Goal: Task Accomplishment & Management: Complete application form

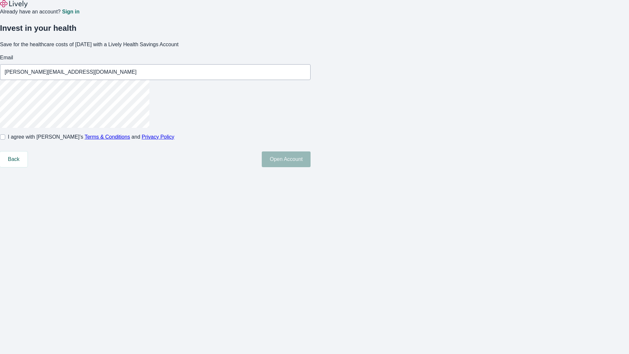
click at [5, 139] on input "I agree with Lively’s Terms & Conditions and Privacy Policy" at bounding box center [2, 136] width 5 height 5
checkbox input "true"
click at [310, 167] on button "Open Account" at bounding box center [286, 159] width 49 height 16
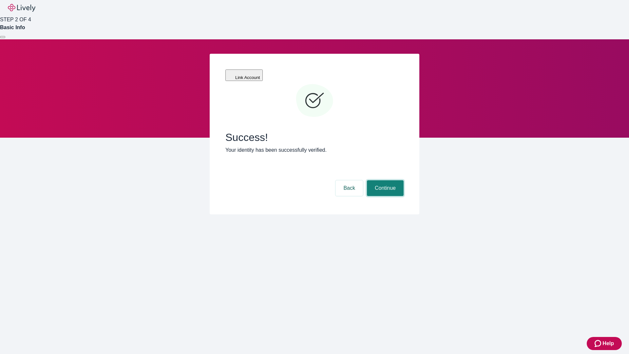
click at [384, 180] on button "Continue" at bounding box center [385, 188] width 37 height 16
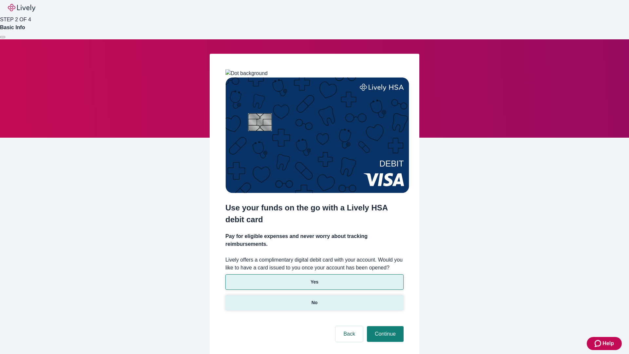
click at [314, 299] on p "No" at bounding box center [314, 302] width 6 height 7
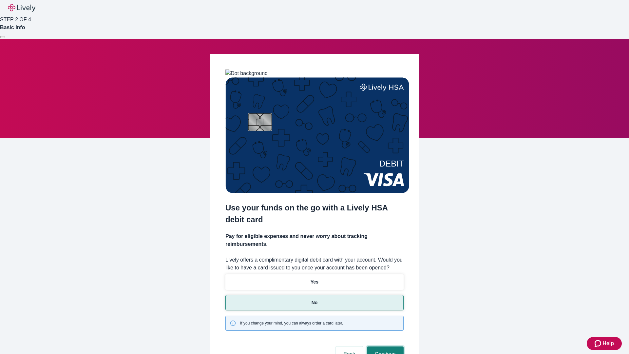
click at [384, 346] on button "Continue" at bounding box center [385, 354] width 37 height 16
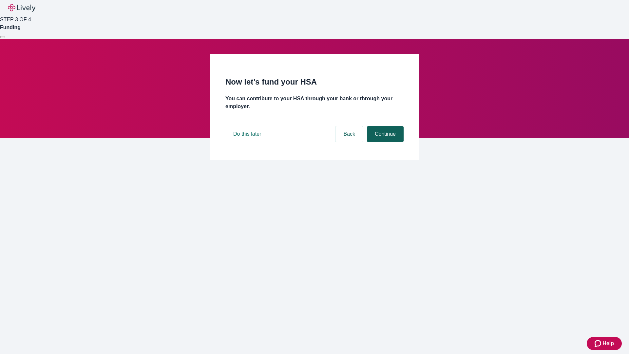
click at [384, 142] on button "Continue" at bounding box center [385, 134] width 37 height 16
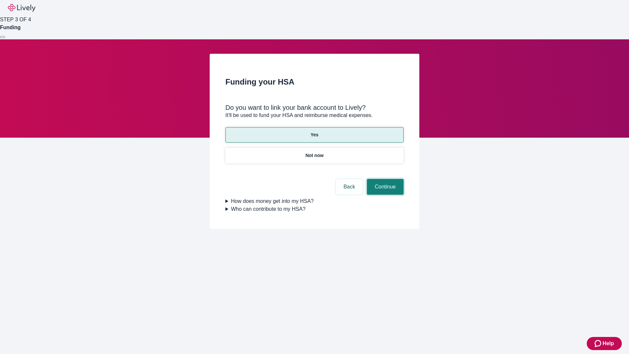
click at [384, 179] on button "Continue" at bounding box center [385, 187] width 37 height 16
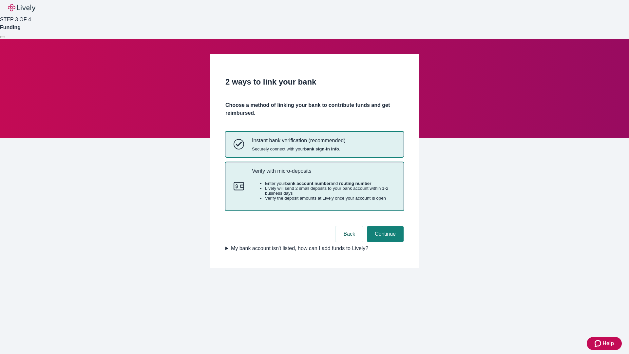
click at [323, 174] on p "Verify with micro-deposits" at bounding box center [323, 171] width 143 height 6
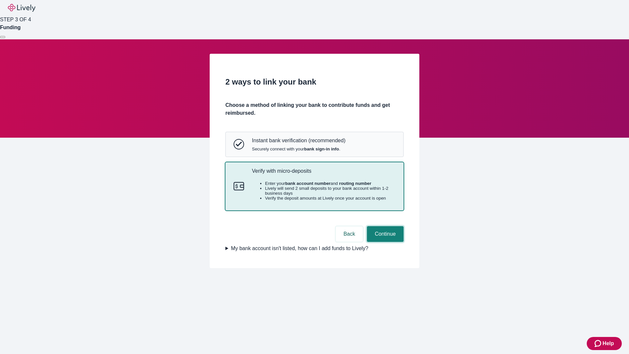
click at [384, 242] on button "Continue" at bounding box center [385, 234] width 37 height 16
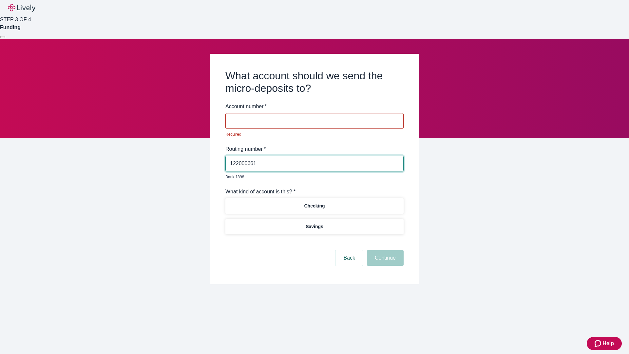
type input "122000661"
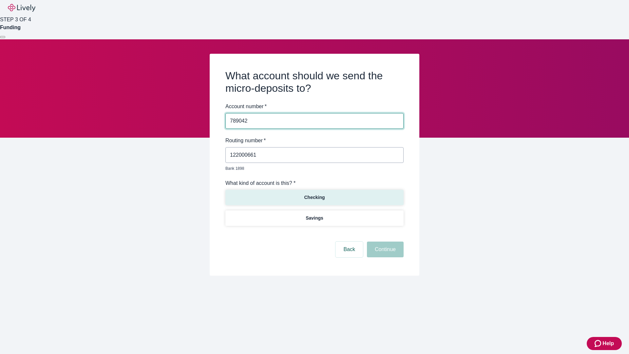
type input "789042"
click at [314, 194] on p "Checking" at bounding box center [314, 197] width 21 height 7
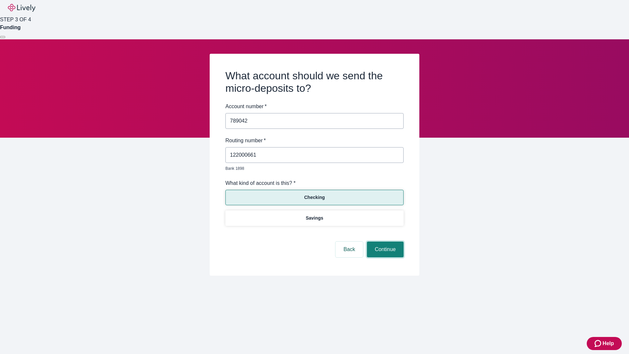
click at [384, 242] on button "Continue" at bounding box center [385, 249] width 37 height 16
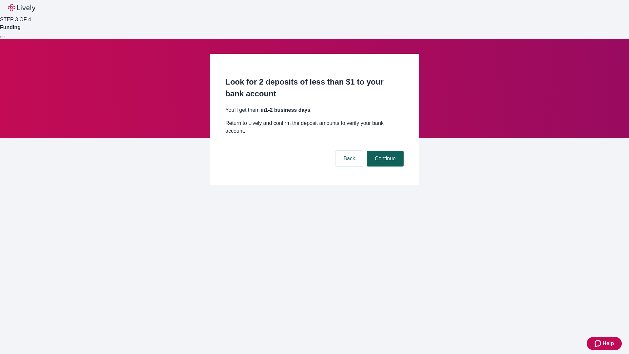
click at [384, 151] on button "Continue" at bounding box center [385, 159] width 37 height 16
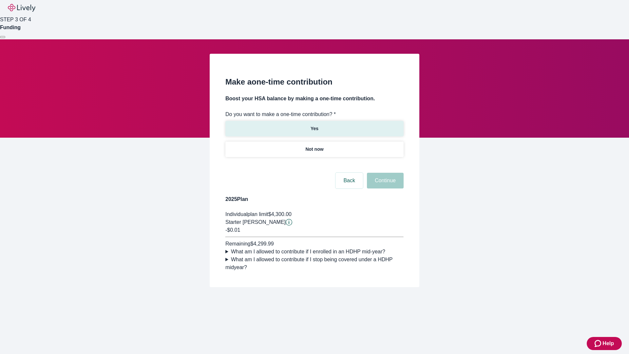
click at [314, 125] on p "Yes" at bounding box center [314, 128] width 8 height 7
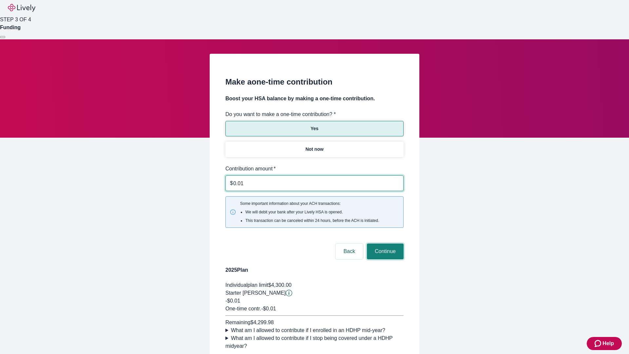
click at [384, 243] on button "Continue" at bounding box center [385, 251] width 37 height 16
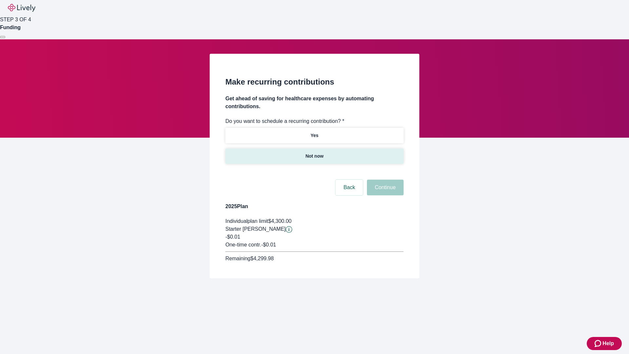
click at [314, 153] on p "Not now" at bounding box center [314, 156] width 18 height 7
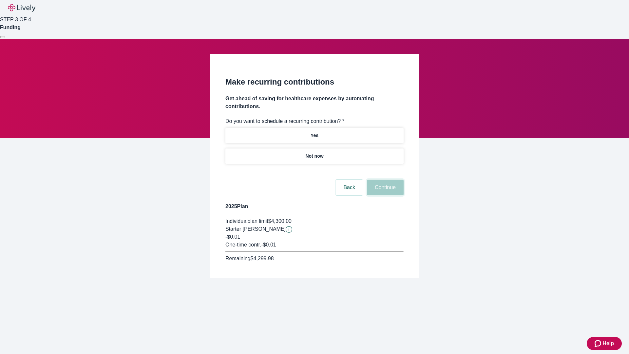
click at [384, 179] on button "Continue" at bounding box center [385, 187] width 37 height 16
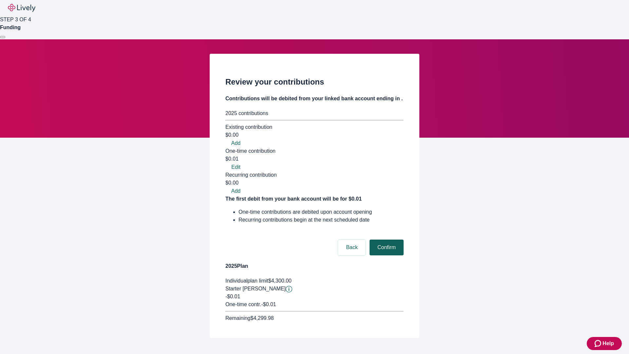
click at [385, 239] on button "Confirm" at bounding box center [386, 247] width 34 height 16
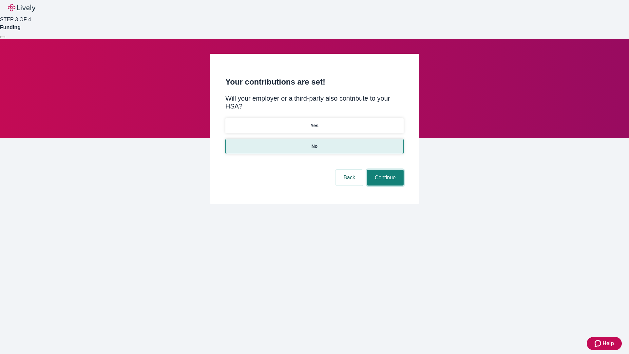
click at [384, 170] on button "Continue" at bounding box center [385, 178] width 37 height 16
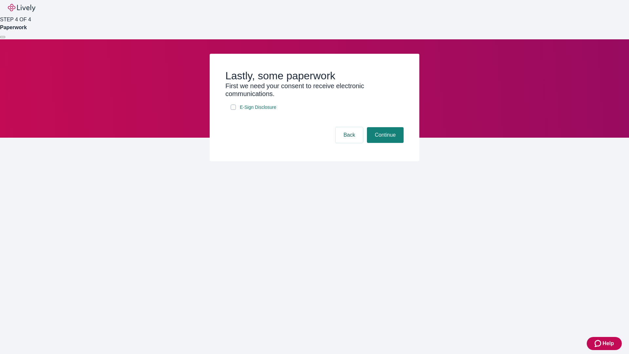
click at [233, 110] on input "E-Sign Disclosure" at bounding box center [233, 106] width 5 height 5
checkbox input "true"
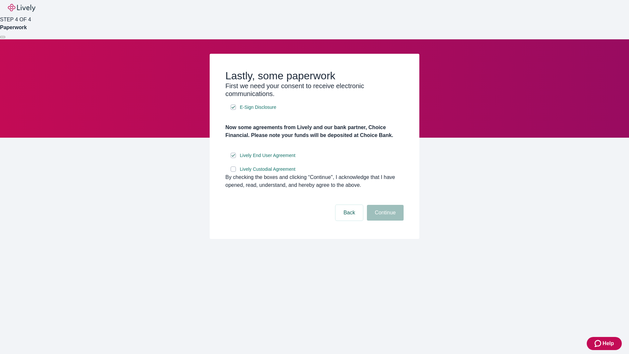
click at [233, 172] on input "Lively Custodial Agreement" at bounding box center [233, 168] width 5 height 5
checkbox input "true"
click at [384, 220] on button "Continue" at bounding box center [385, 213] width 37 height 16
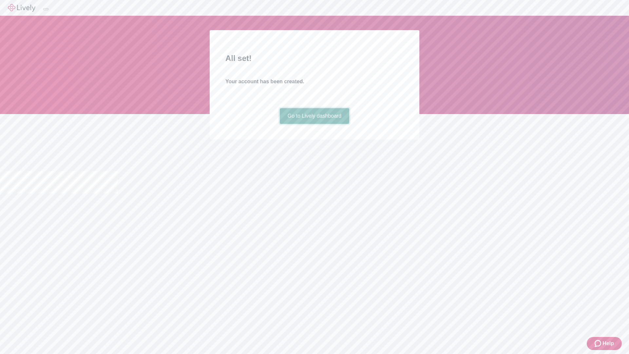
click at [314, 124] on link "Go to Lively dashboard" at bounding box center [315, 116] width 70 height 16
